Goal: Task Accomplishment & Management: Manage account settings

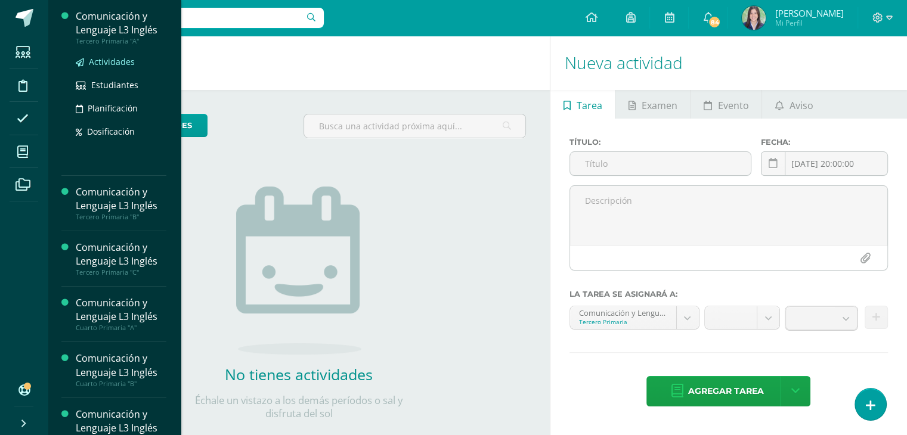
click at [100, 64] on span "Actividades" at bounding box center [112, 61] width 46 height 11
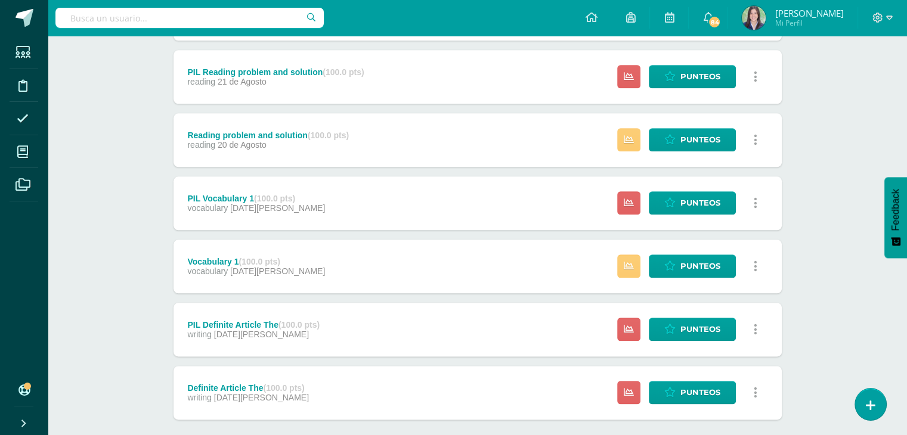
scroll to position [1413, 0]
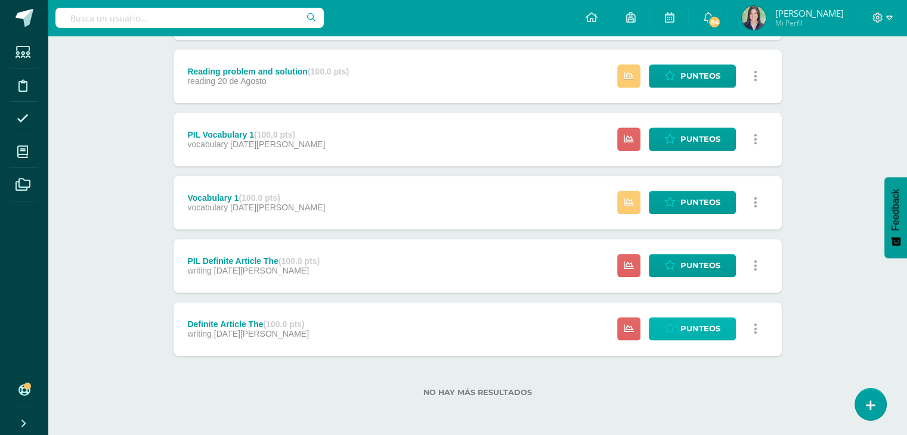
click at [687, 327] on span "Punteos" at bounding box center [700, 329] width 40 height 22
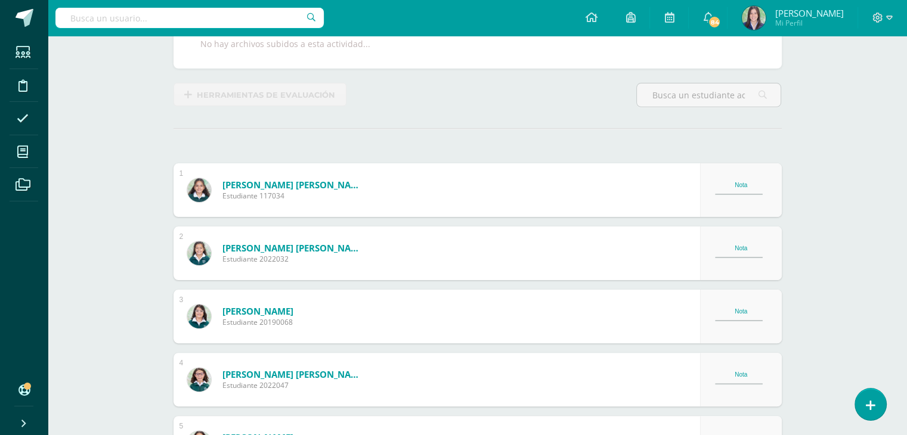
scroll to position [240, 0]
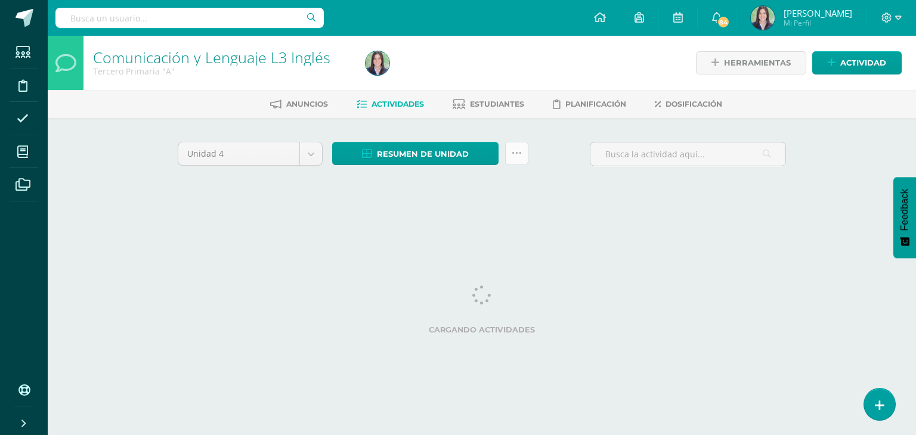
click at [515, 156] on icon at bounding box center [516, 153] width 10 height 10
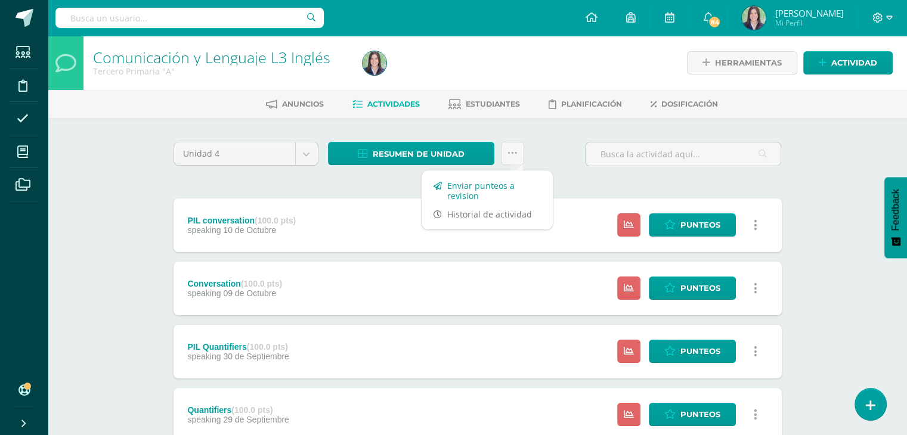
click at [473, 191] on link "Enviar punteos a revision" at bounding box center [486, 190] width 131 height 29
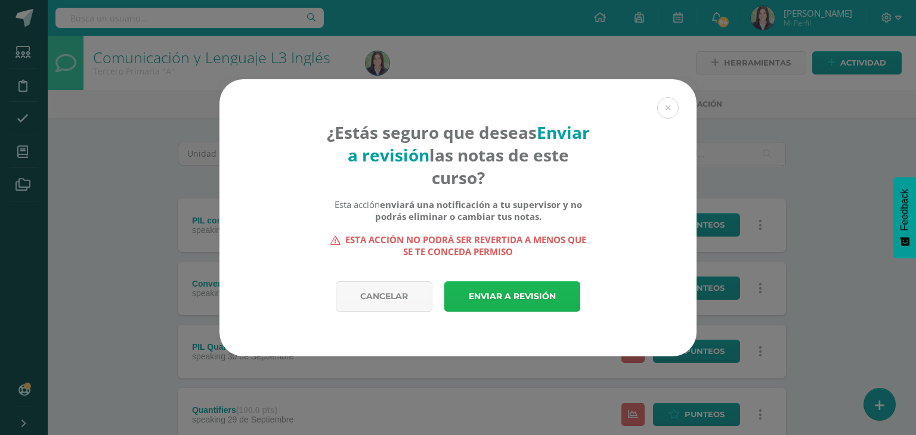
click at [470, 294] on link "Enviar a revisión" at bounding box center [512, 296] width 136 height 30
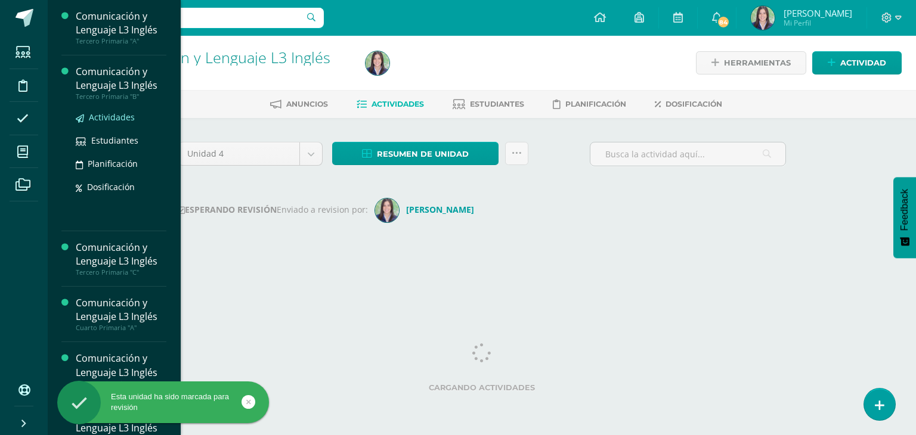
click at [111, 119] on span "Actividades" at bounding box center [112, 116] width 46 height 11
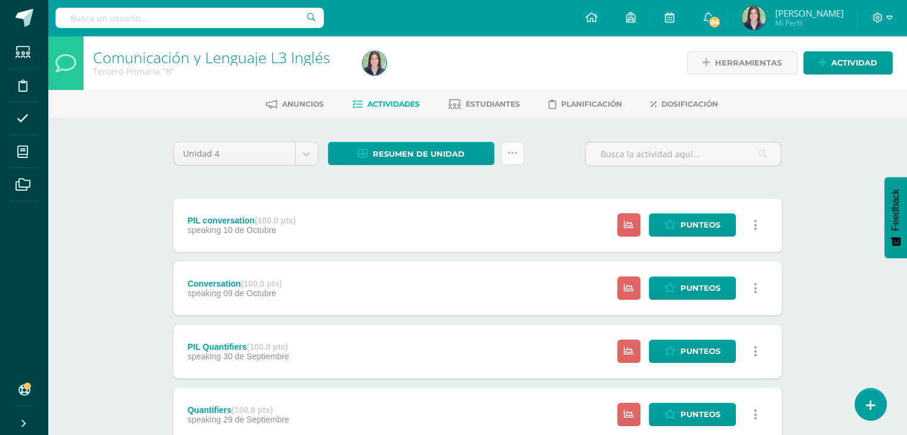
click at [516, 151] on icon at bounding box center [512, 153] width 10 height 10
click at [484, 184] on link "Enviar punteos a revision" at bounding box center [482, 190] width 131 height 29
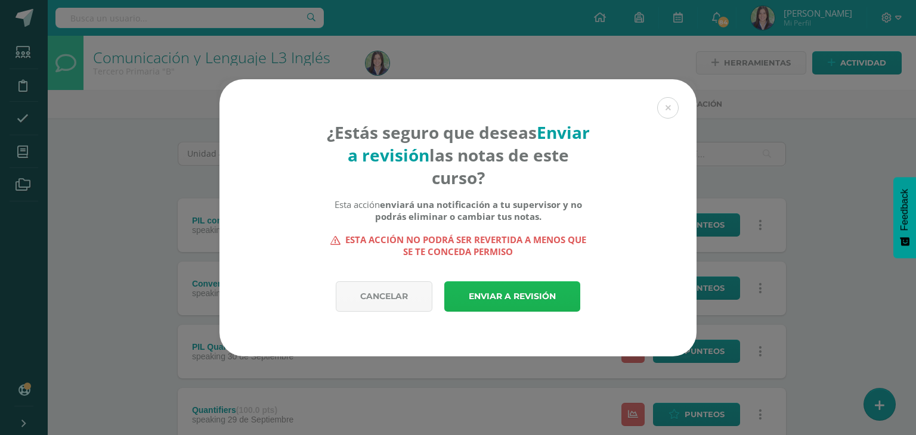
click at [499, 296] on link "Enviar a revisión" at bounding box center [512, 296] width 136 height 30
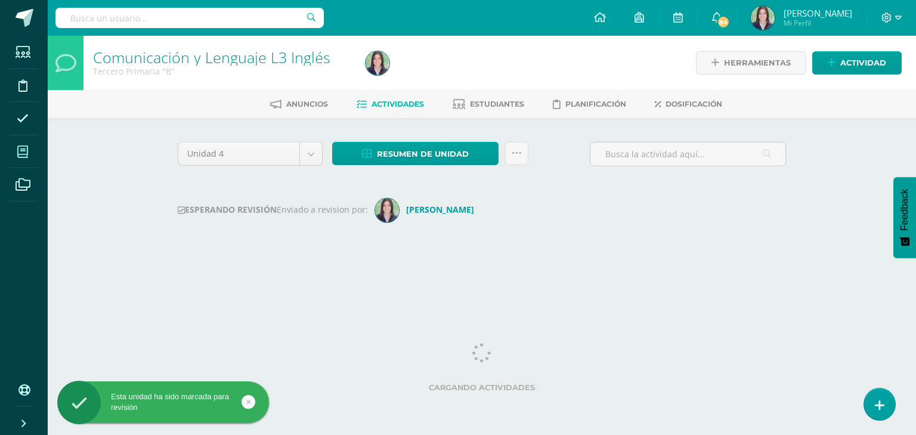
click at [25, 151] on icon at bounding box center [22, 152] width 11 height 12
click at [18, 160] on span at bounding box center [23, 151] width 27 height 27
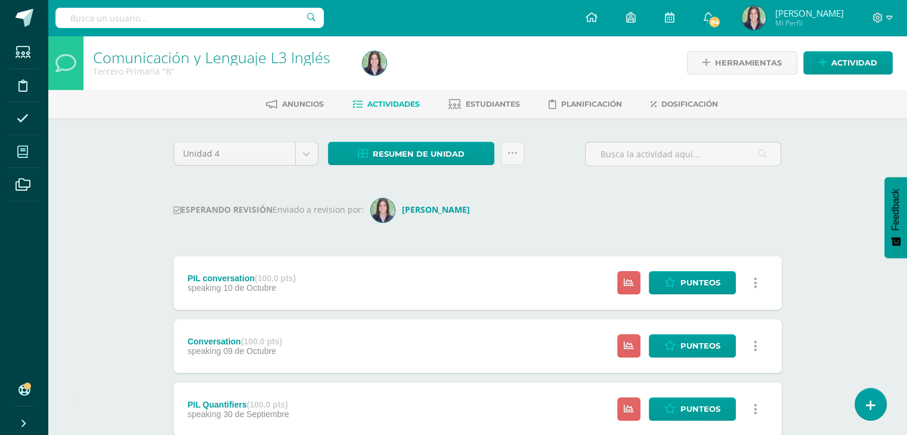
click at [19, 151] on icon at bounding box center [22, 152] width 11 height 12
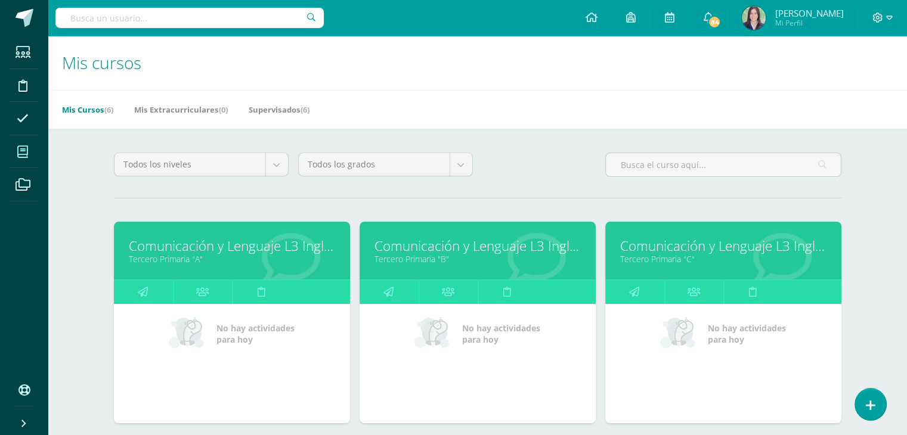
click at [21, 156] on icon at bounding box center [22, 152] width 11 height 12
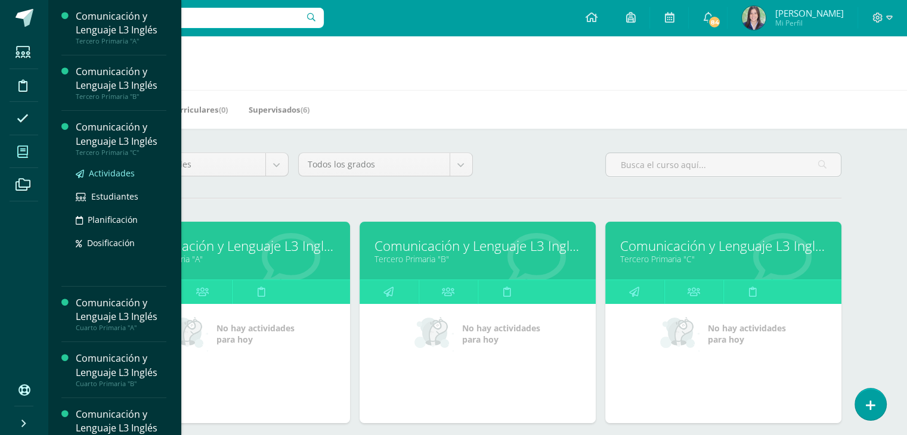
click at [97, 170] on span "Actividades" at bounding box center [112, 172] width 46 height 11
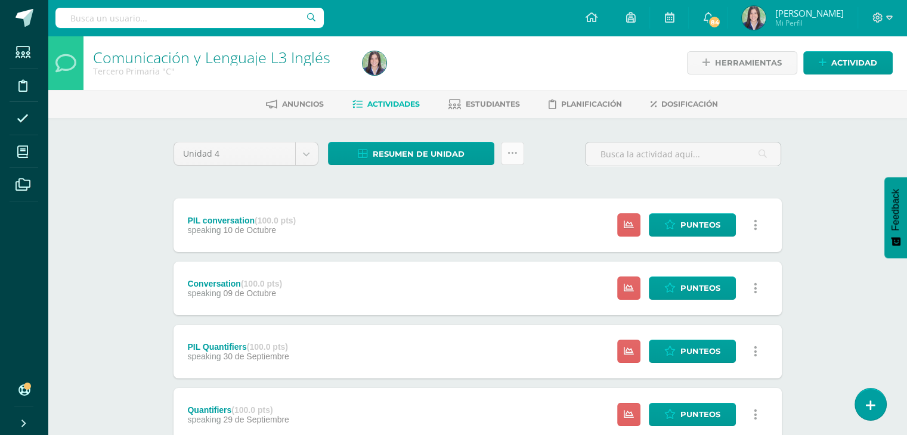
click at [508, 153] on icon at bounding box center [512, 153] width 10 height 10
click at [482, 187] on link "Enviar punteos a revision" at bounding box center [482, 190] width 131 height 29
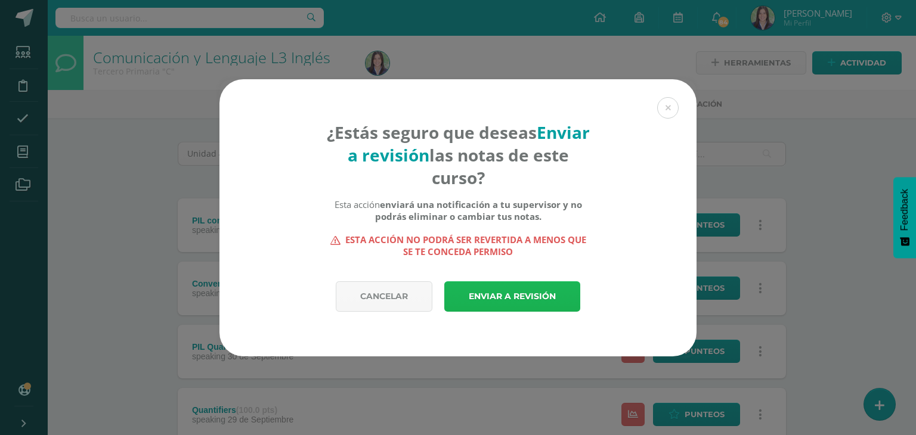
click at [506, 290] on link "Enviar a revisión" at bounding box center [512, 296] width 136 height 30
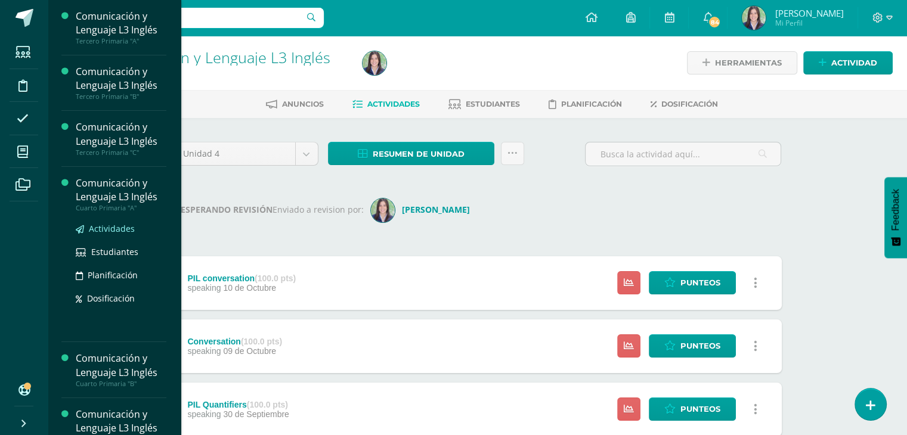
click at [108, 232] on span "Actividades" at bounding box center [112, 228] width 46 height 11
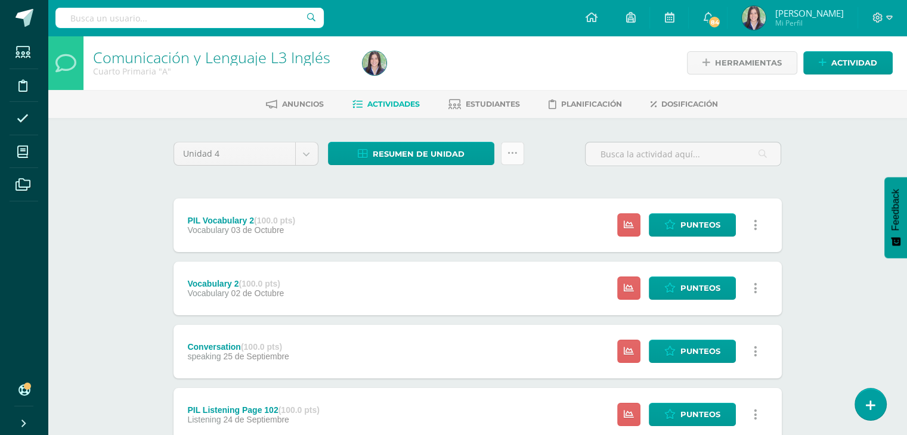
click at [512, 156] on icon at bounding box center [512, 153] width 10 height 10
click at [474, 187] on link "Enviar punteos a revision" at bounding box center [482, 190] width 131 height 29
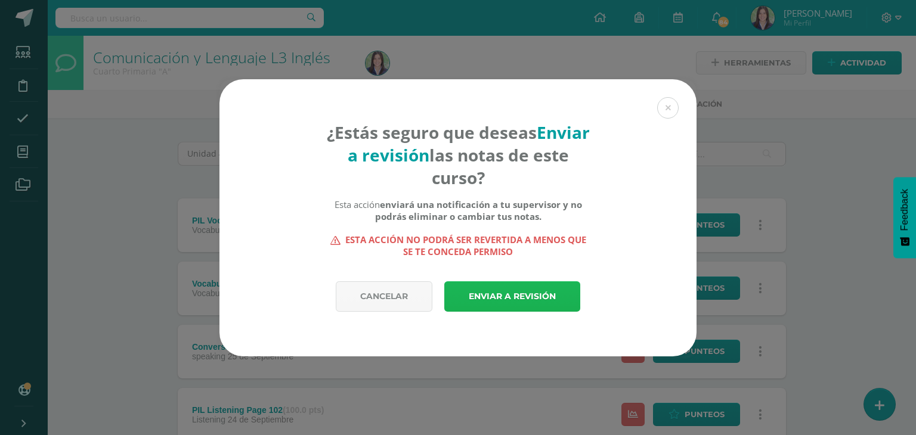
click at [506, 299] on link "Enviar a revisión" at bounding box center [512, 296] width 136 height 30
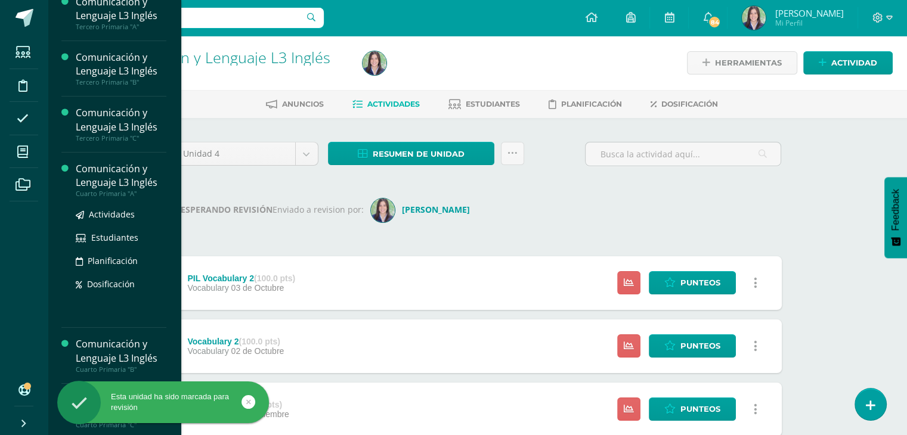
scroll to position [18, 0]
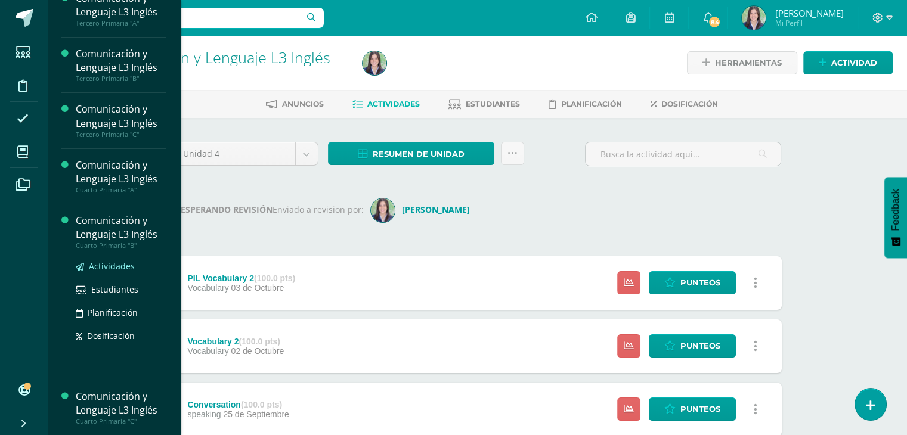
click at [107, 263] on span "Actividades" at bounding box center [112, 265] width 46 height 11
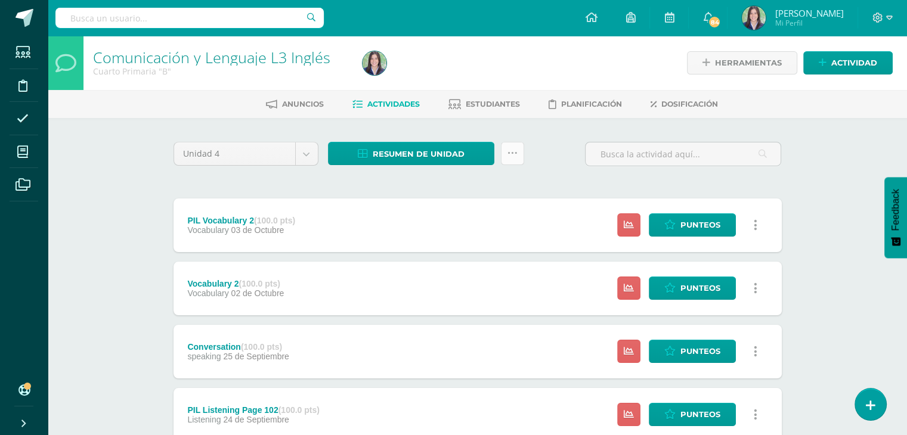
click at [514, 156] on icon at bounding box center [512, 153] width 10 height 10
click at [477, 190] on link "Enviar punteos a revision" at bounding box center [482, 190] width 131 height 29
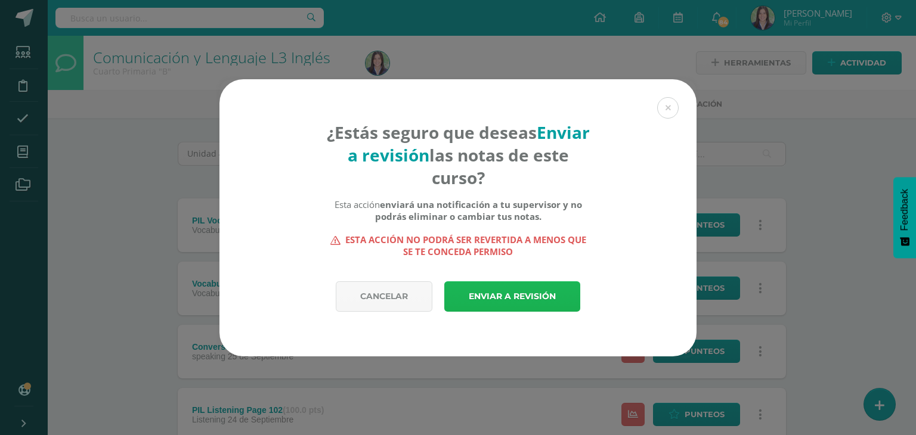
click at [492, 297] on link "Enviar a revisión" at bounding box center [512, 296] width 136 height 30
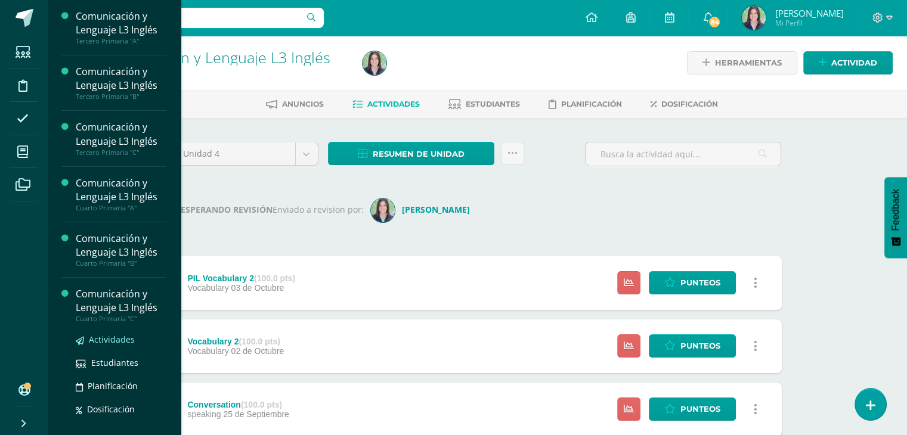
click at [118, 341] on span "Actividades" at bounding box center [112, 339] width 46 height 11
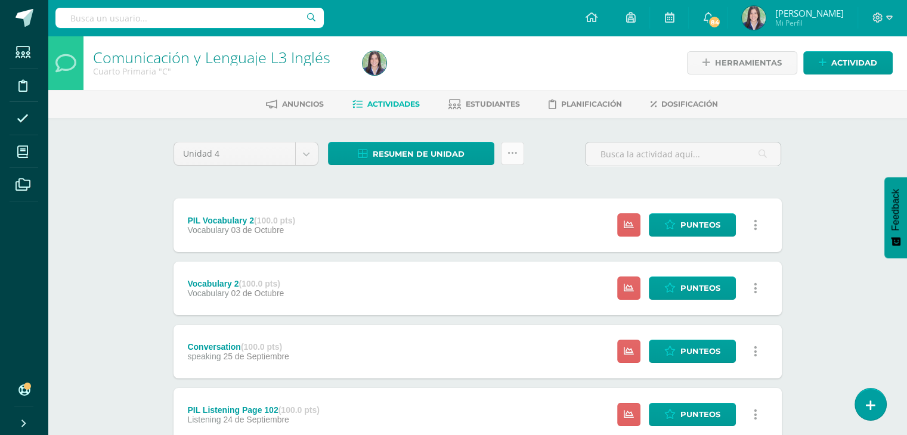
click at [514, 151] on icon at bounding box center [512, 153] width 10 height 10
click at [480, 182] on link "Enviar punteos a revision" at bounding box center [482, 190] width 131 height 29
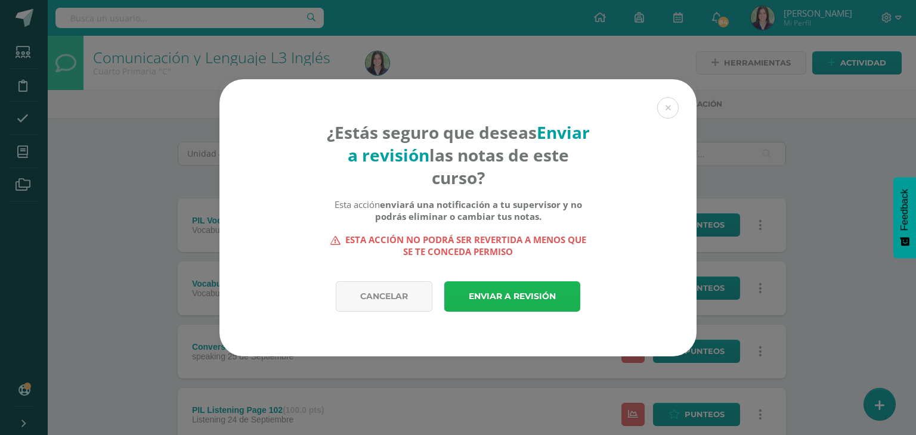
click at [509, 293] on link "Enviar a revisión" at bounding box center [512, 296] width 136 height 30
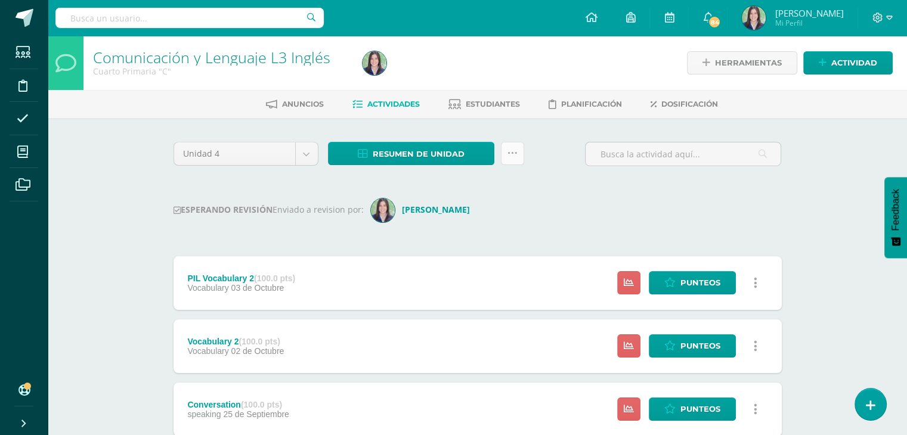
click at [513, 156] on icon at bounding box center [512, 153] width 10 height 10
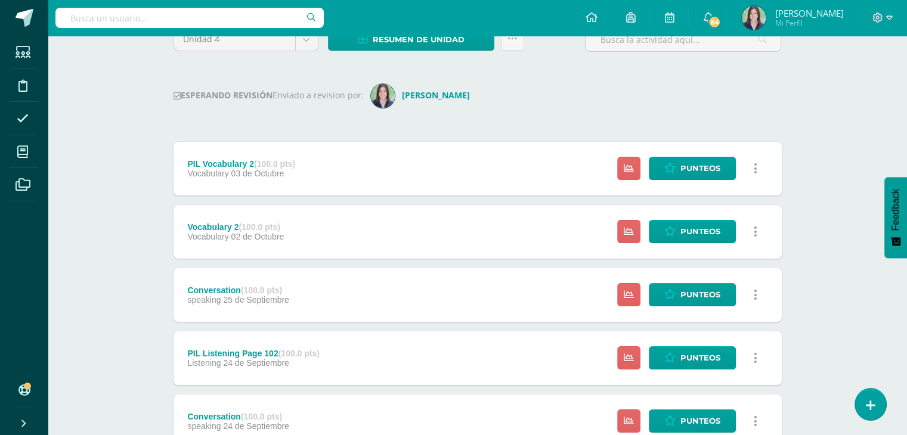
scroll to position [119, 0]
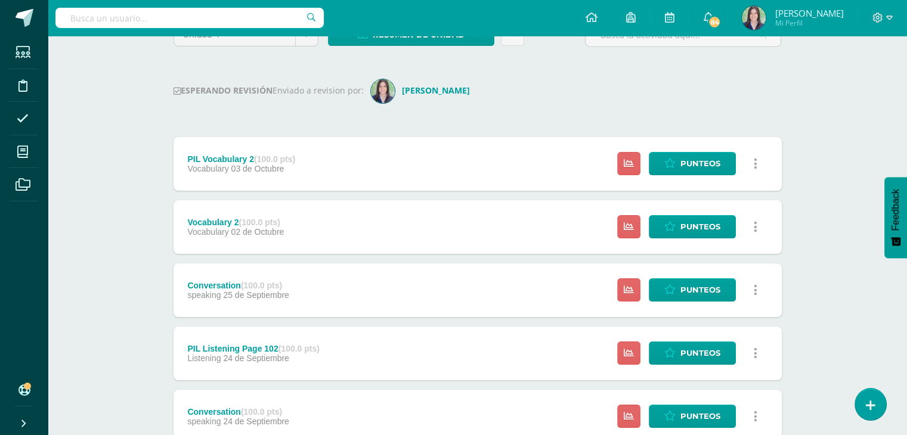
click at [755, 163] on icon at bounding box center [755, 163] width 4 height 13
